Goal: Transaction & Acquisition: Purchase product/service

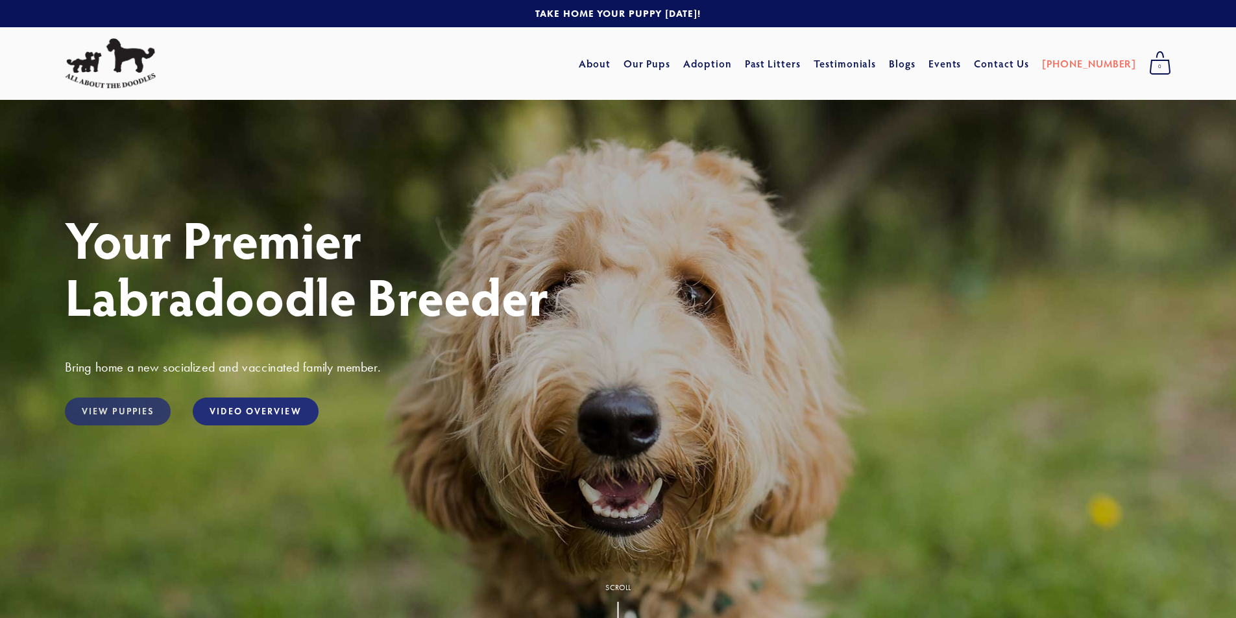
click at [121, 426] on link "View Puppies" at bounding box center [118, 412] width 106 height 28
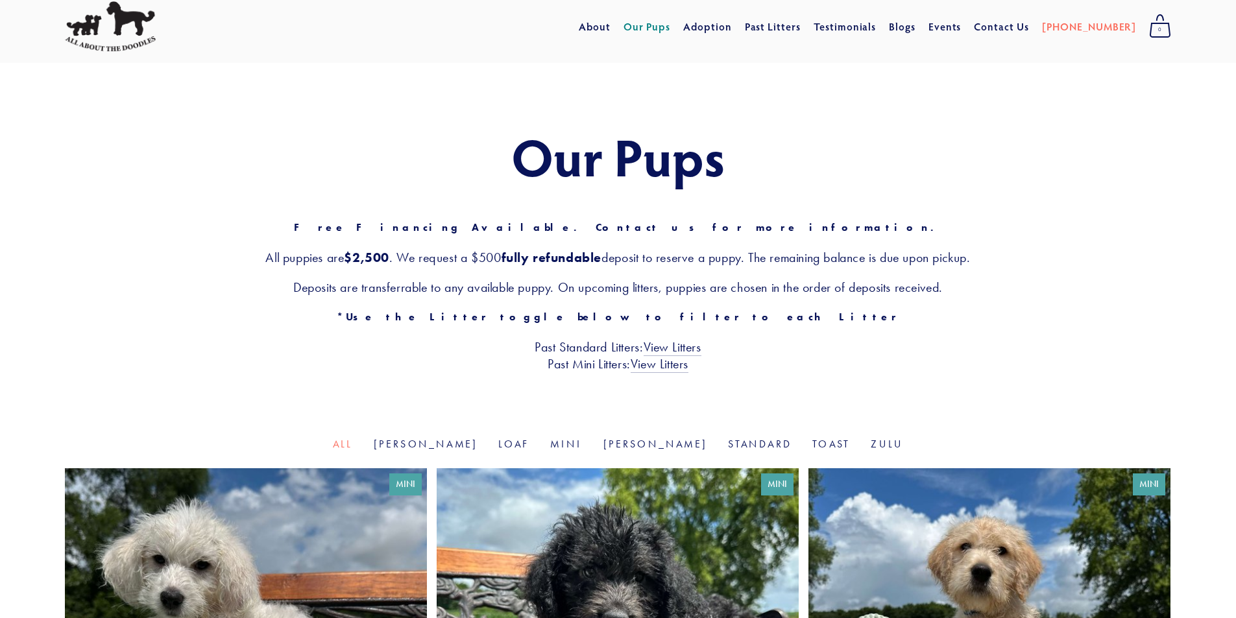
scroll to position [259, 0]
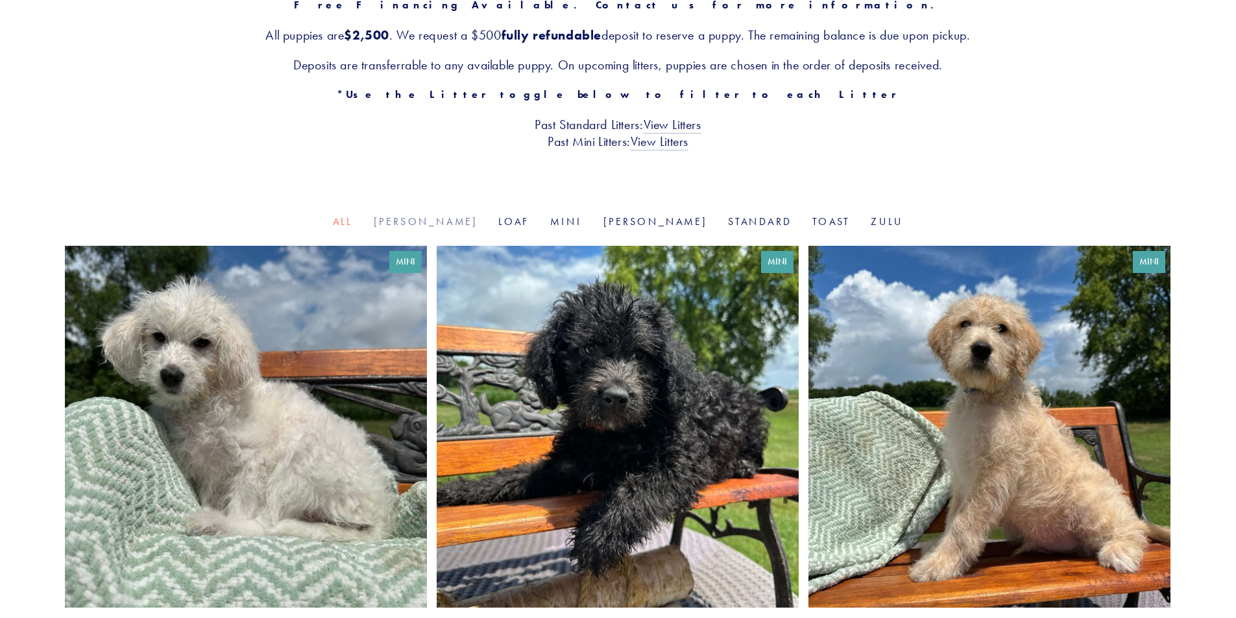
click at [455, 222] on link "[PERSON_NAME]" at bounding box center [426, 221] width 104 height 12
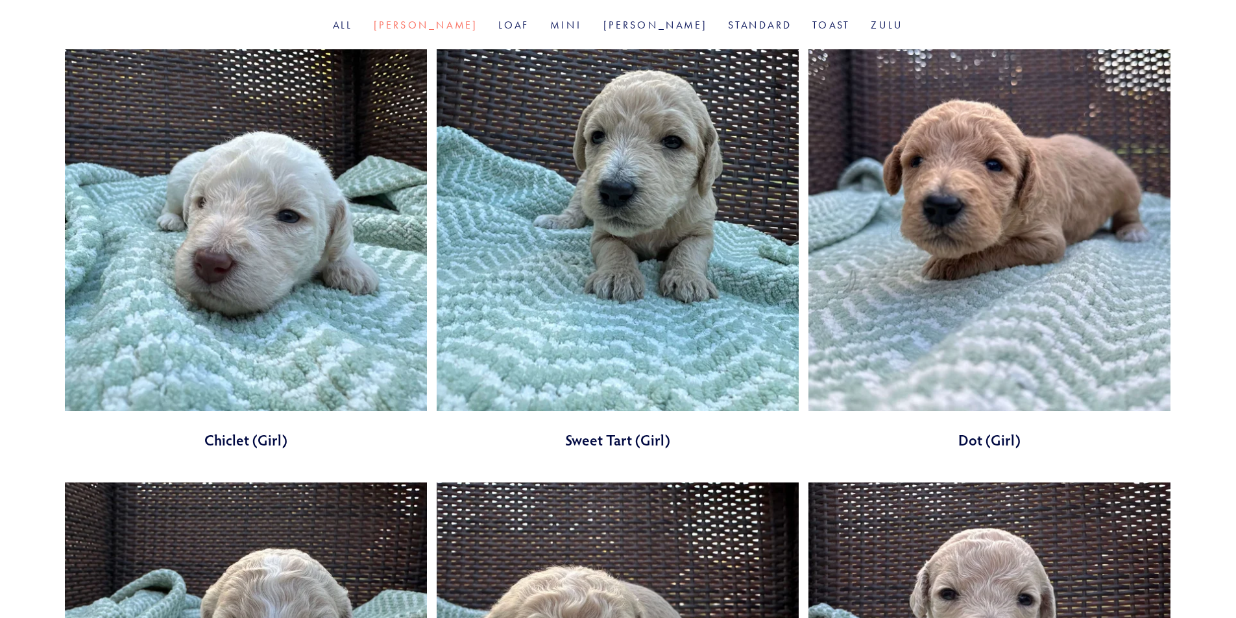
scroll to position [457, 0]
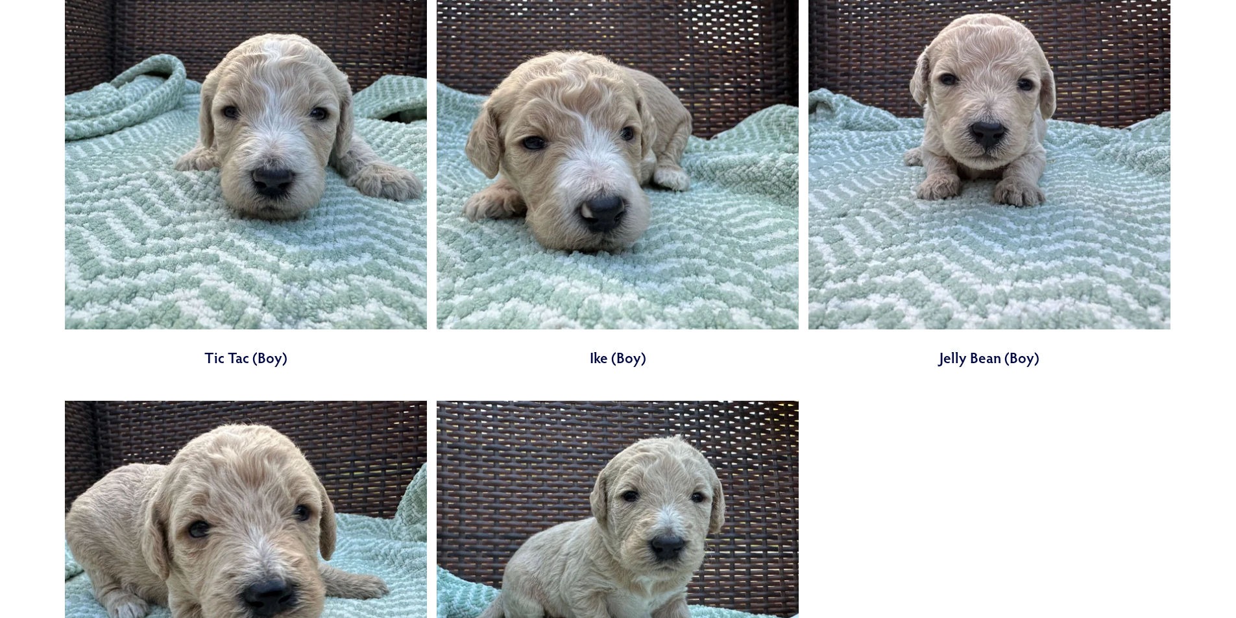
scroll to position [965, 0]
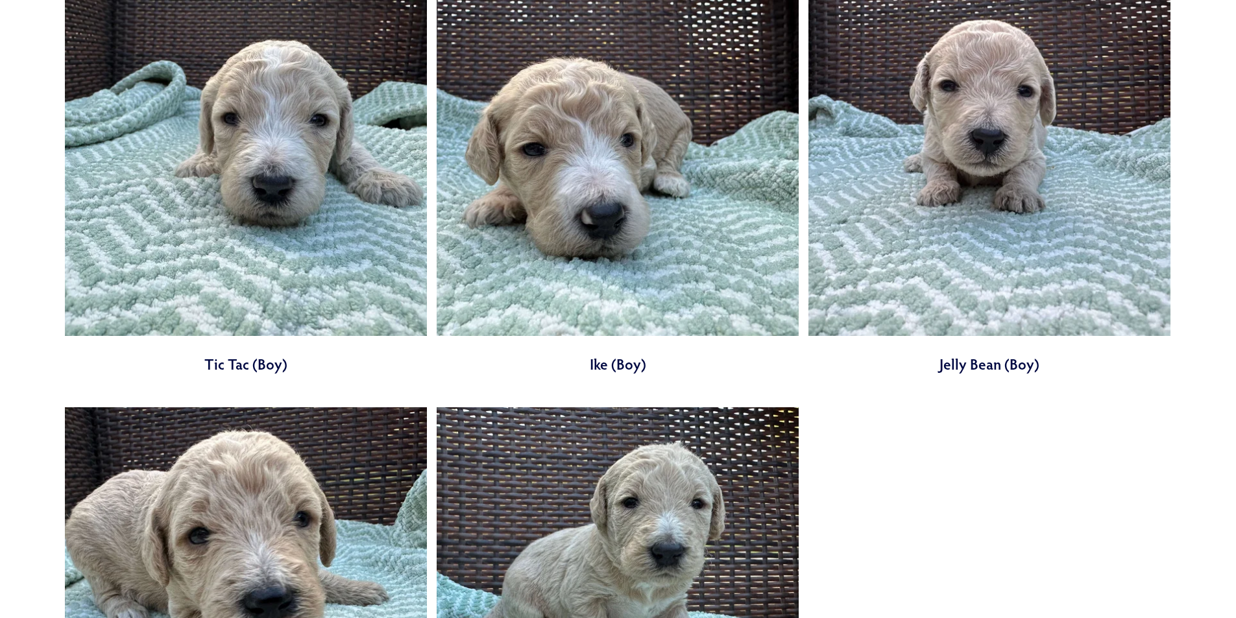
click at [500, 311] on link at bounding box center [618, 174] width 362 height 401
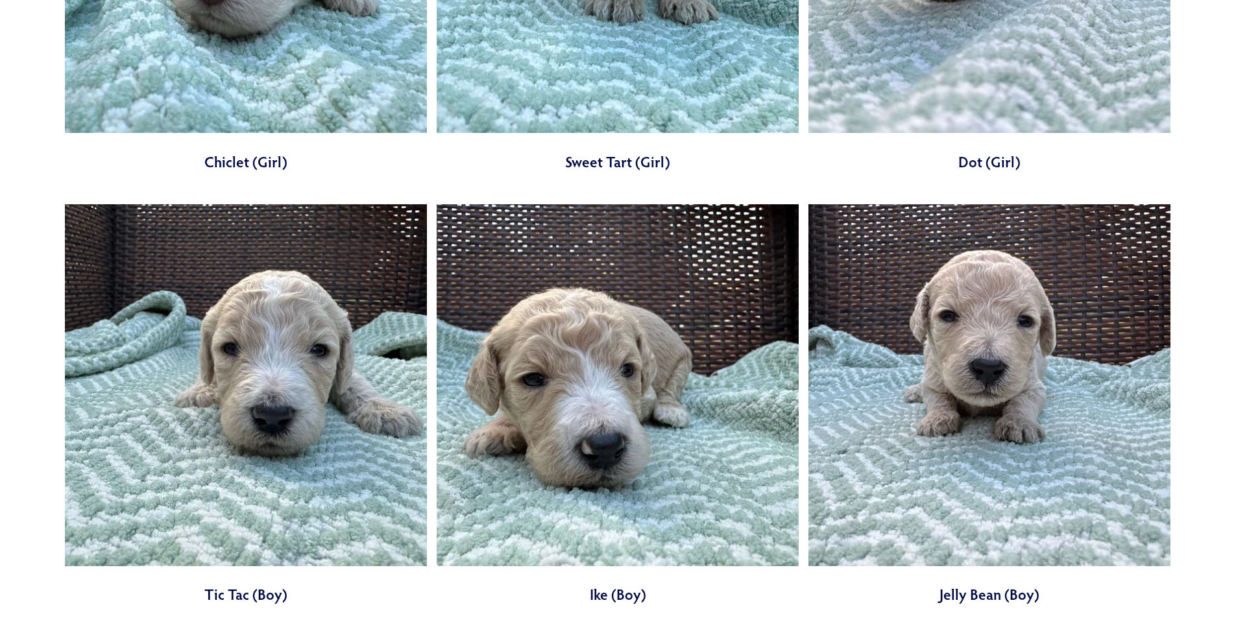
scroll to position [811, 0]
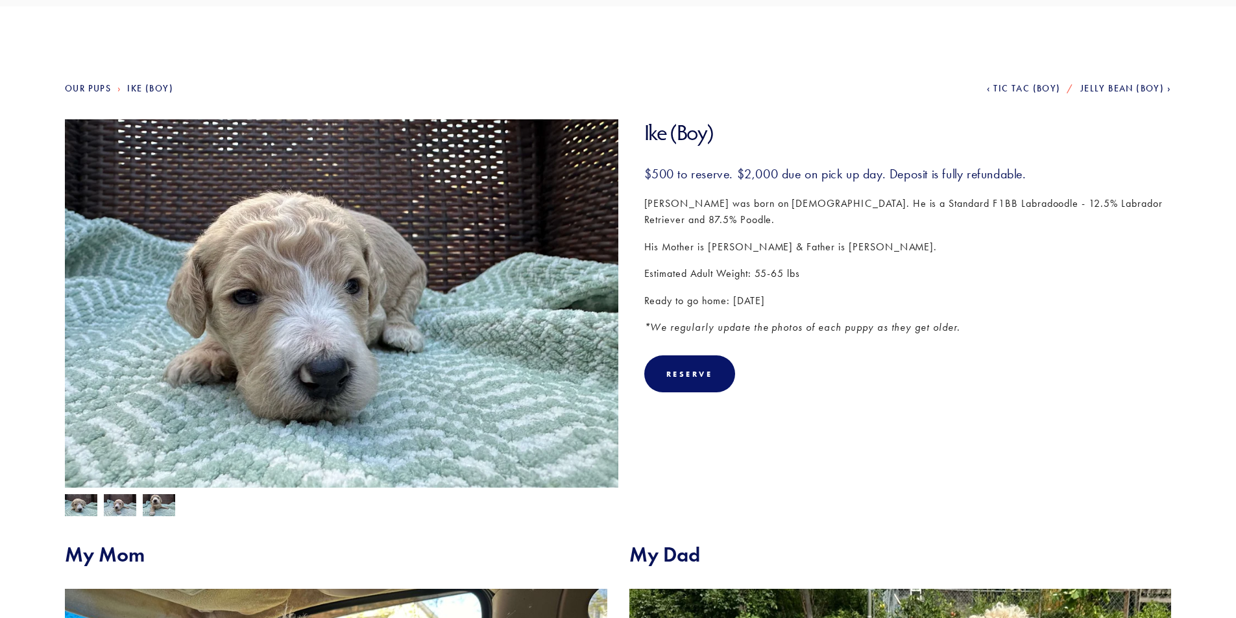
scroll to position [90, 0]
